Goal: Task Accomplishment & Management: Manage account settings

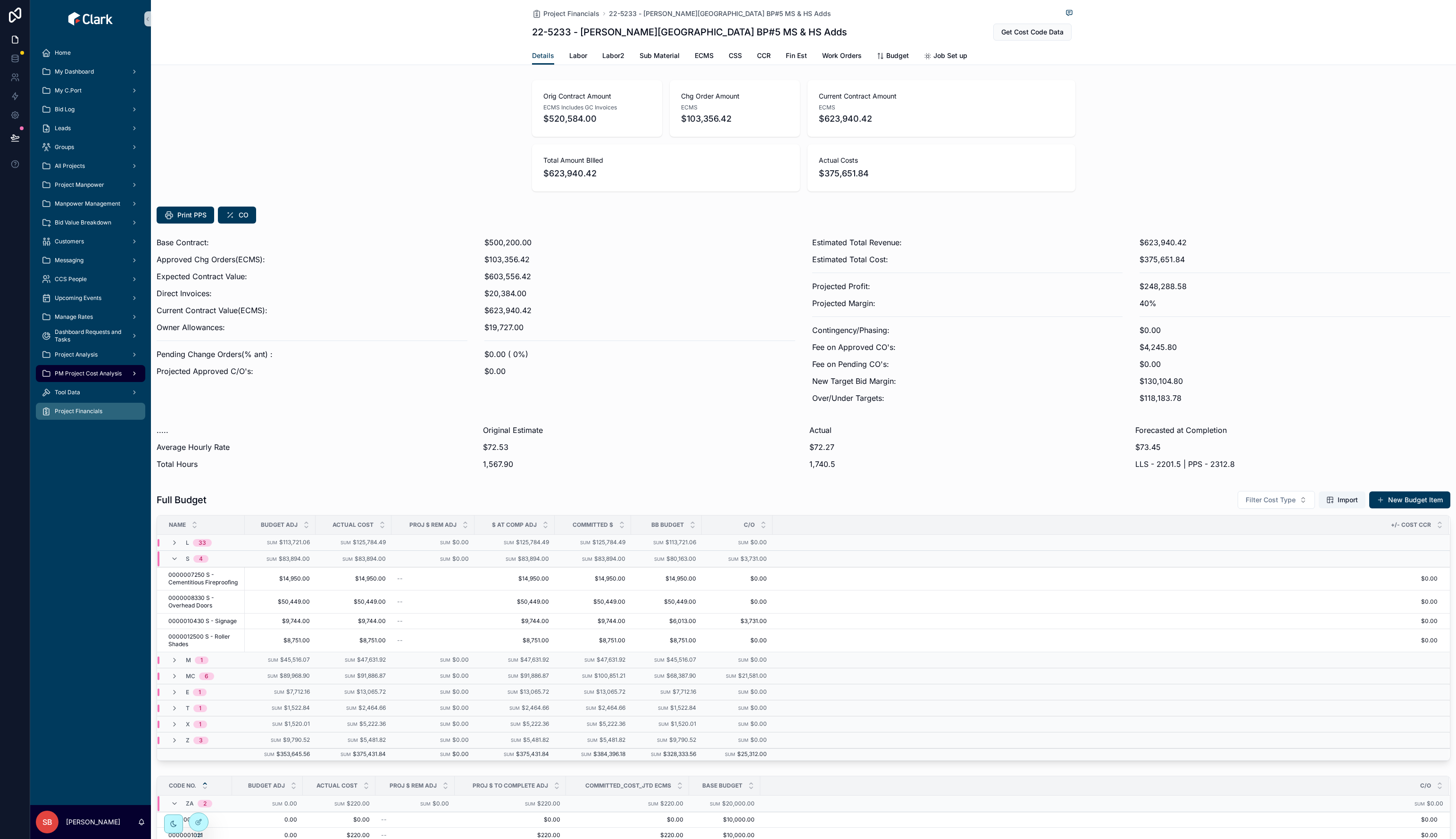
click at [78, 372] on span "PM Project Cost Analysis" at bounding box center [88, 374] width 67 height 8
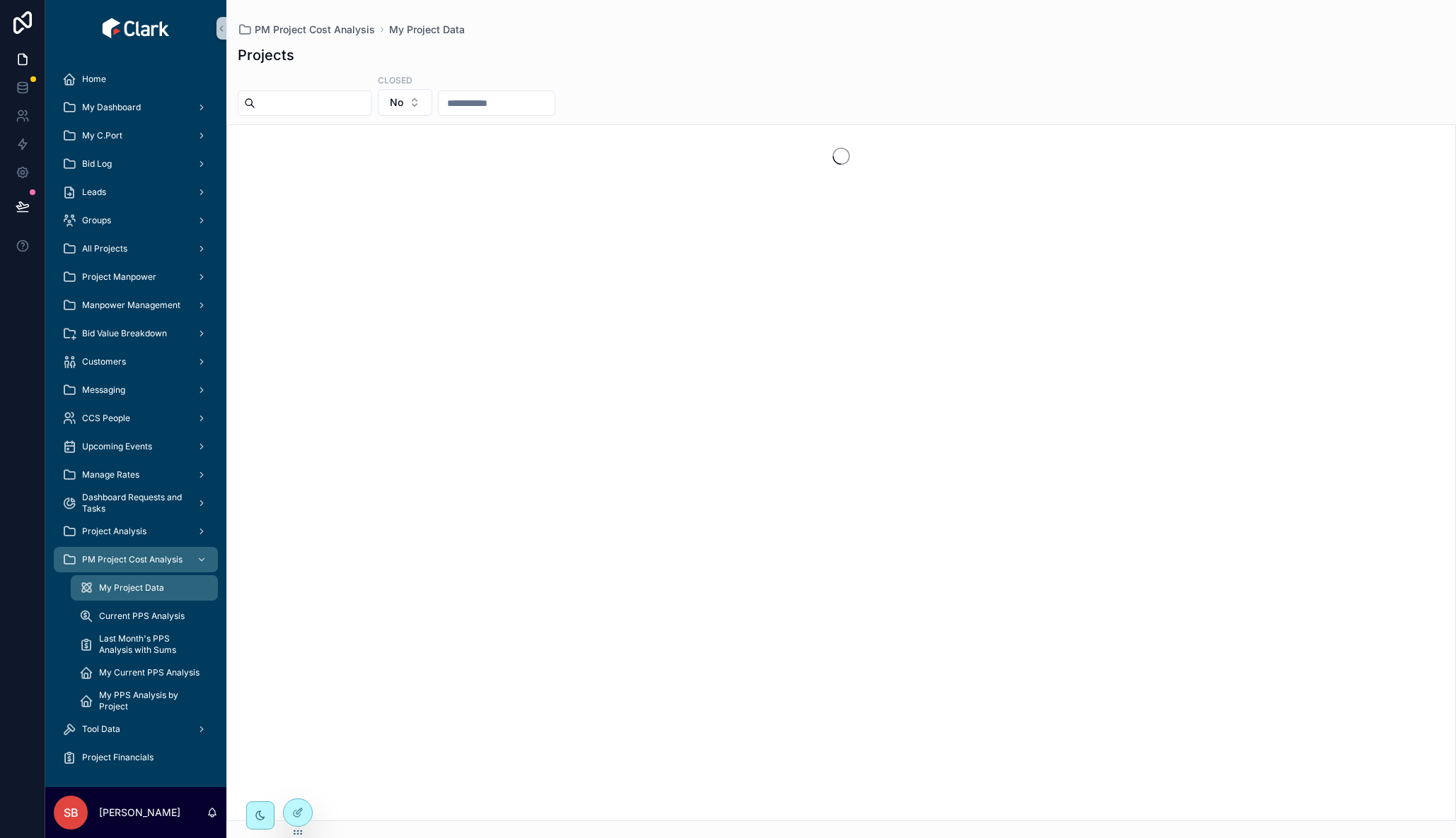
drag, startPoint x: 2154, startPoint y: 0, endPoint x: 914, endPoint y: 51, distance: 1241.0
click at [878, 45] on div "Projects" at bounding box center [841, 54] width 1206 height 20
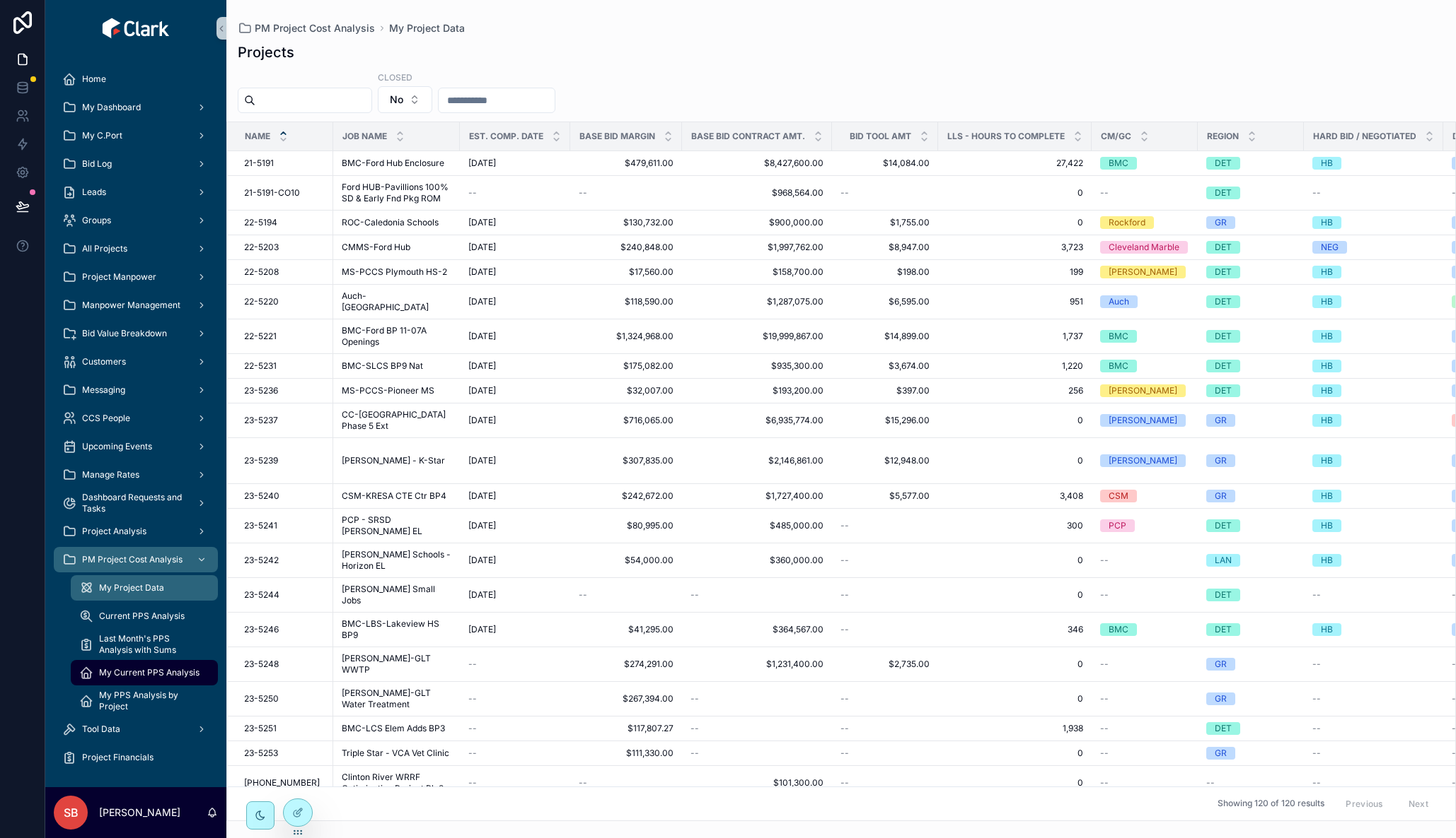
click at [138, 668] on span "My Current PPS Analysis" at bounding box center [149, 673] width 100 height 11
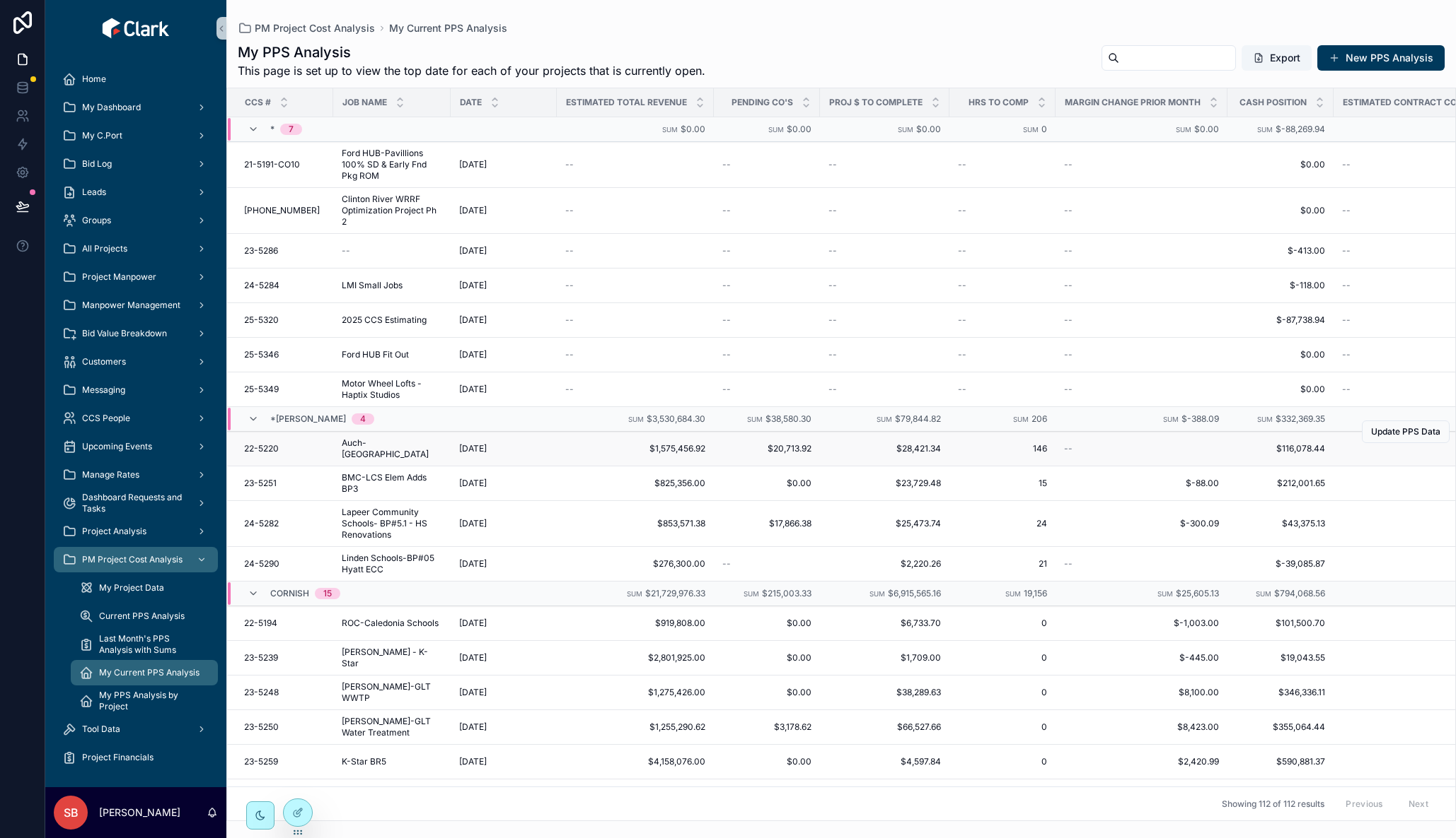
click at [395, 452] on span "Auch-[GEOGRAPHIC_DATA]" at bounding box center [391, 449] width 100 height 23
click at [1395, 436] on span "Update PPS Data" at bounding box center [1405, 432] width 70 height 11
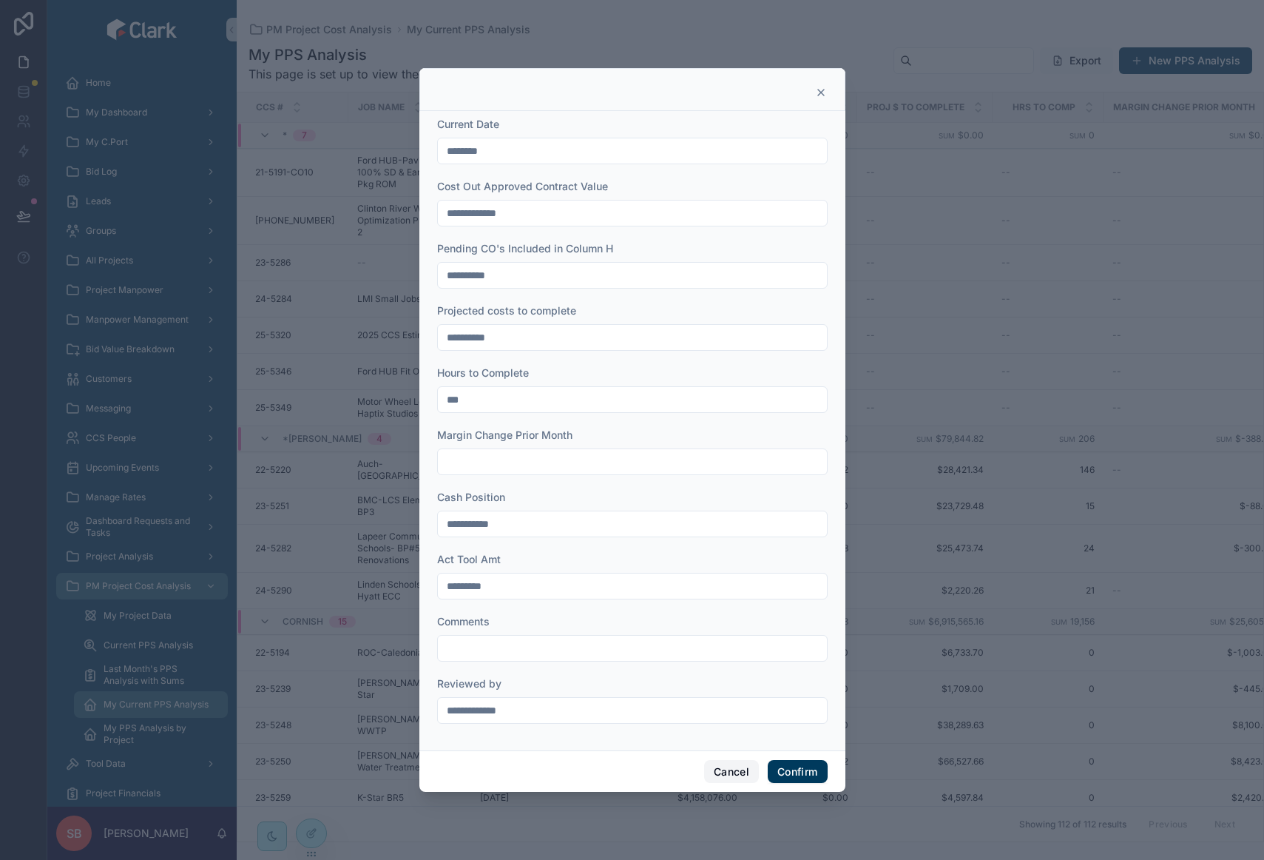
click at [734, 770] on button "Cancel" at bounding box center [731, 772] width 55 height 24
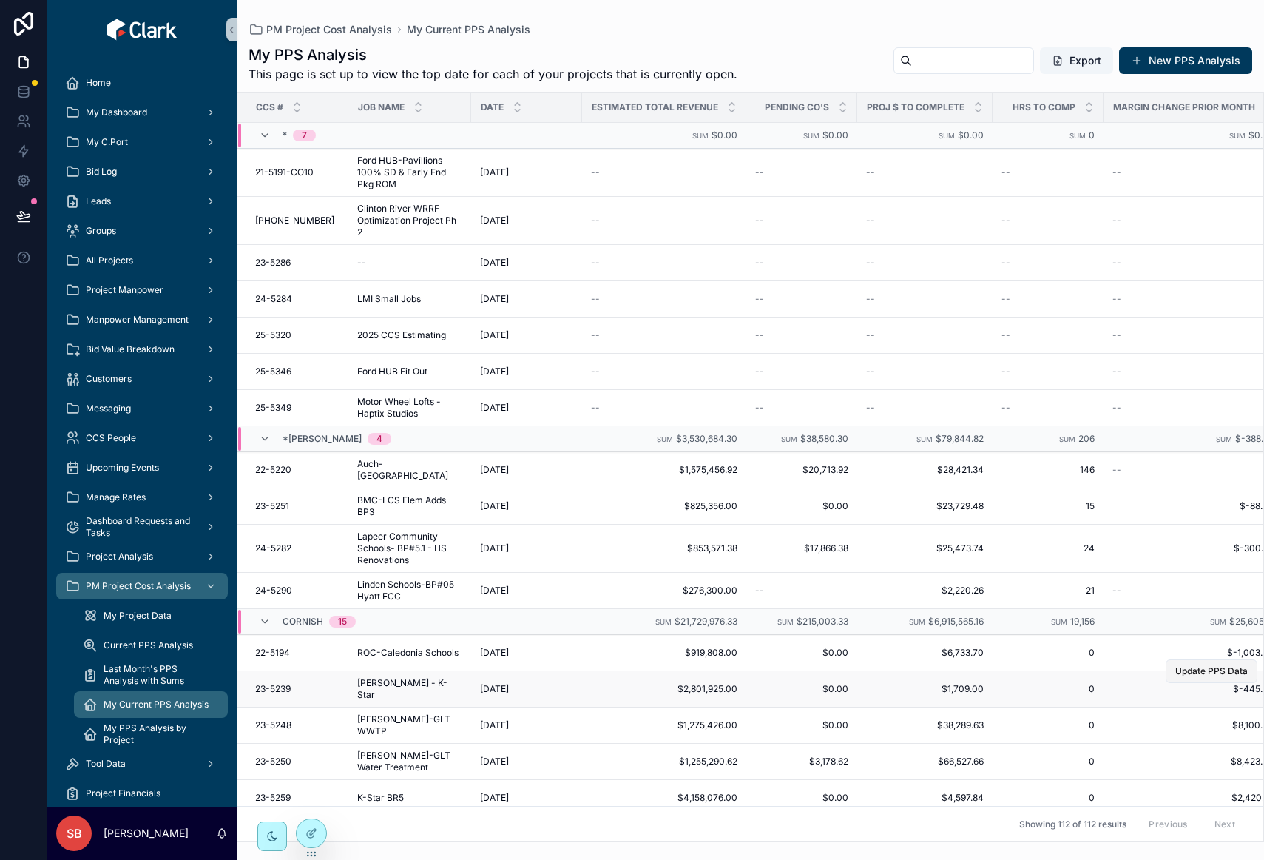
click at [1209, 666] on span "Update PPS Data" at bounding box center [1212, 671] width 73 height 12
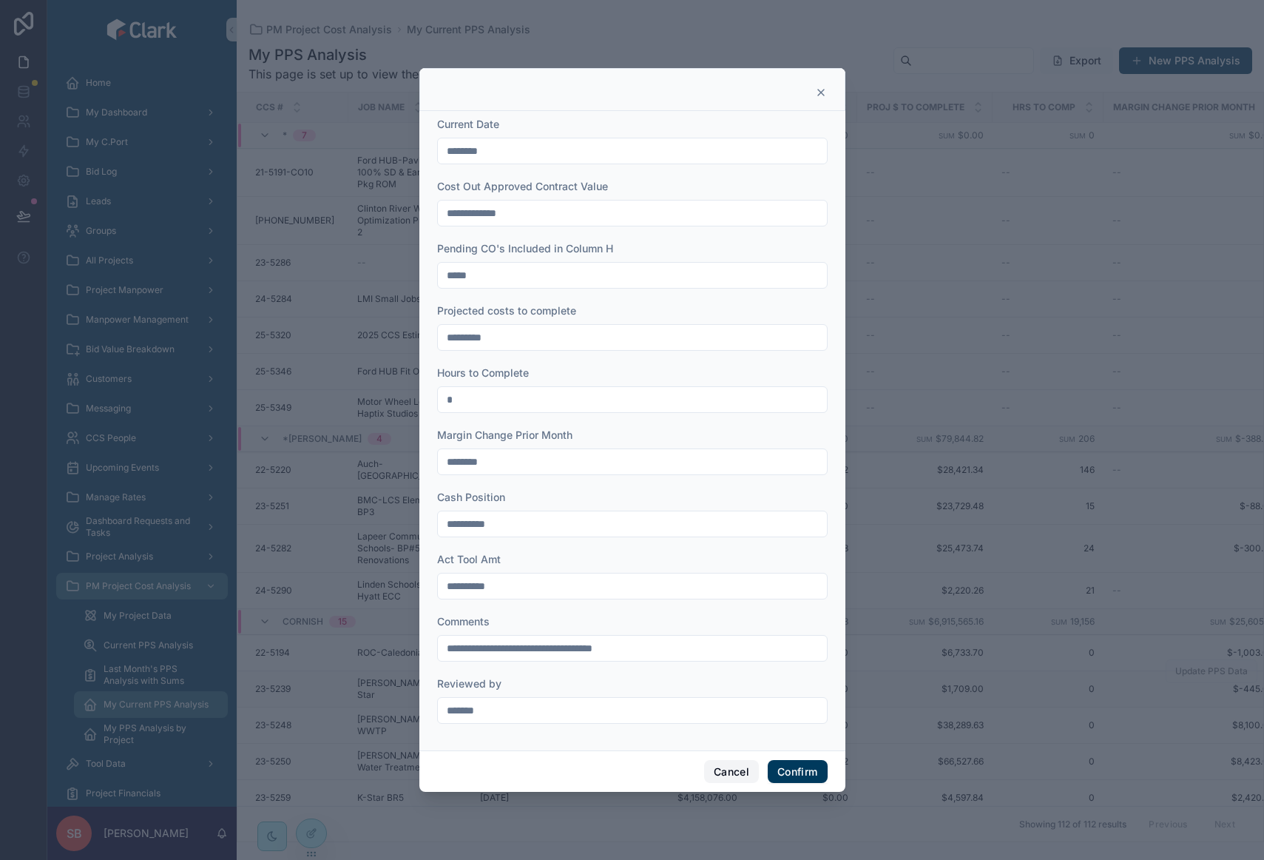
click at [725, 764] on button "Cancel" at bounding box center [731, 772] width 55 height 24
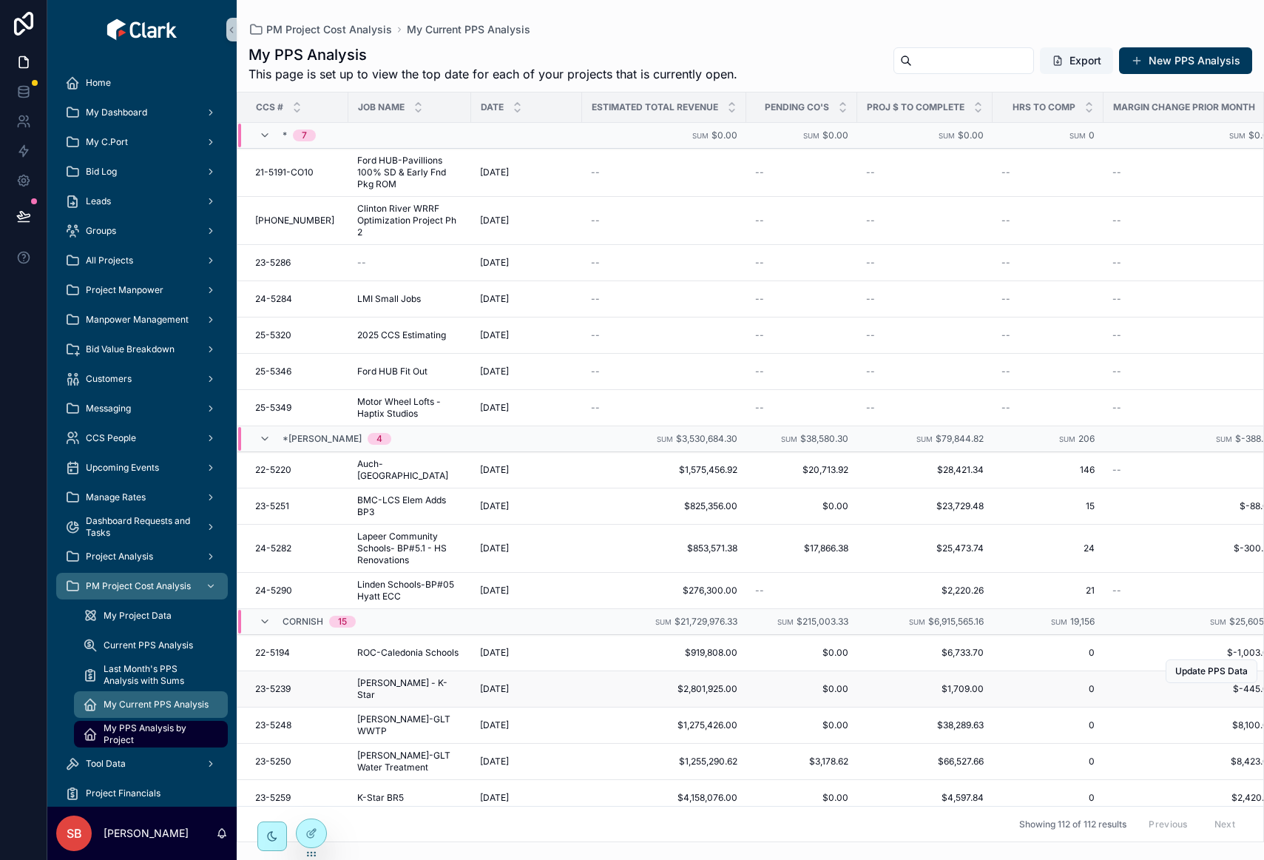
drag, startPoint x: 149, startPoint y: 727, endPoint x: 143, endPoint y: 745, distance: 19.7
click at [149, 727] on span "My PPS Analysis by Project" at bounding box center [158, 734] width 109 height 24
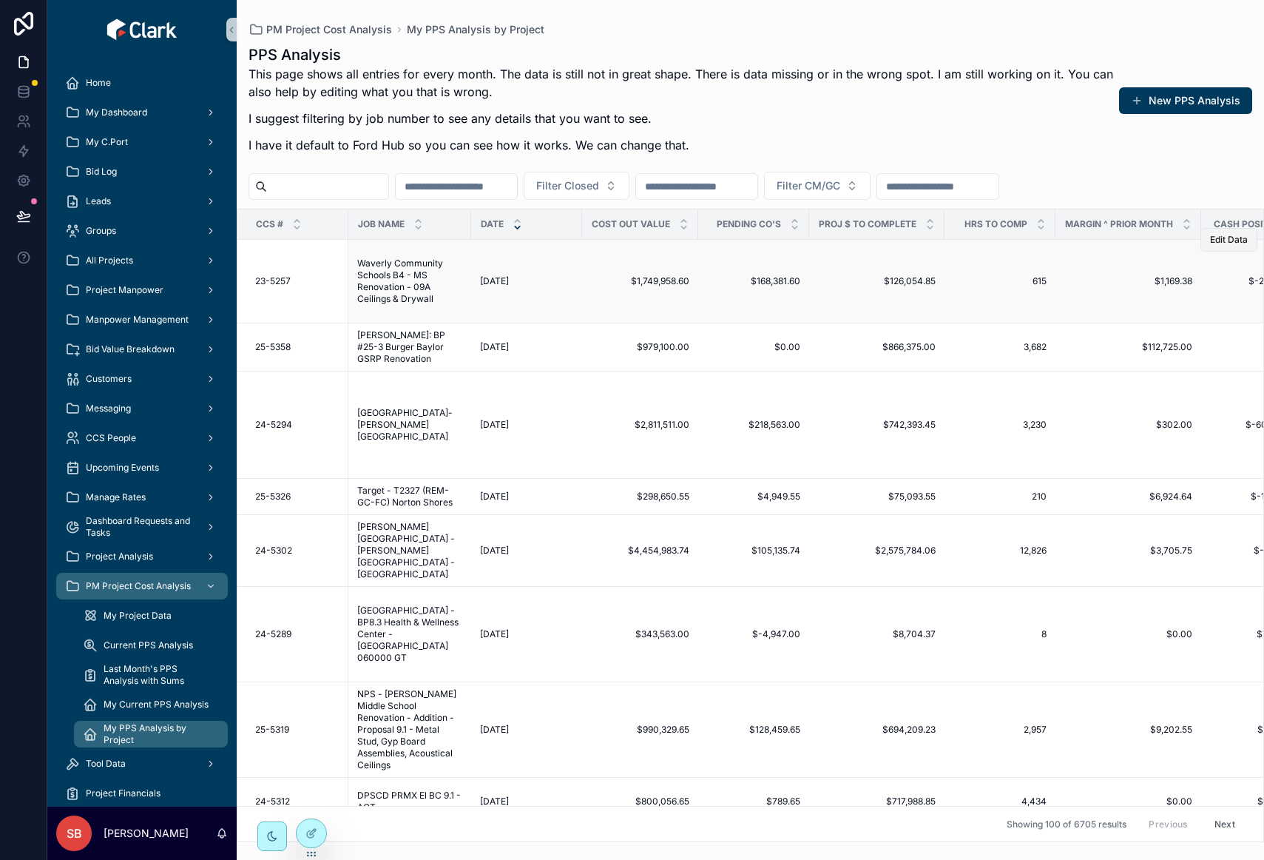
click at [1229, 242] on span "Edit Data" at bounding box center [1229, 240] width 38 height 12
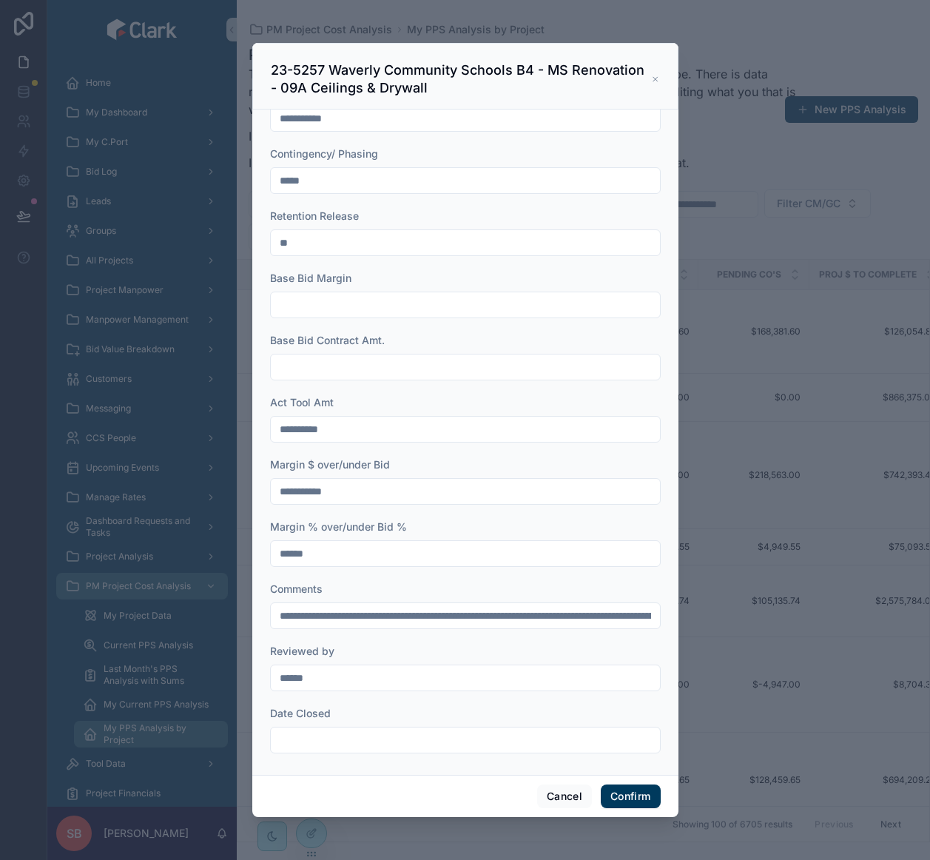
scroll to position [533, 0]
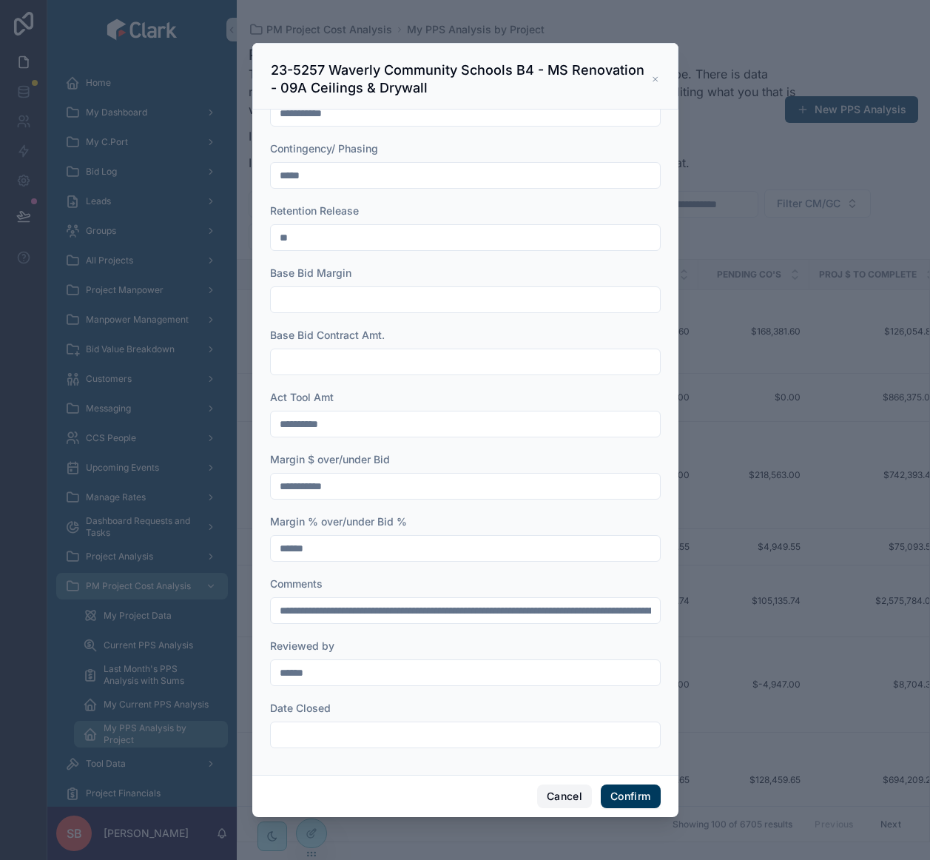
click at [552, 798] on button "Cancel" at bounding box center [564, 796] width 55 height 24
